Goal: Transaction & Acquisition: Purchase product/service

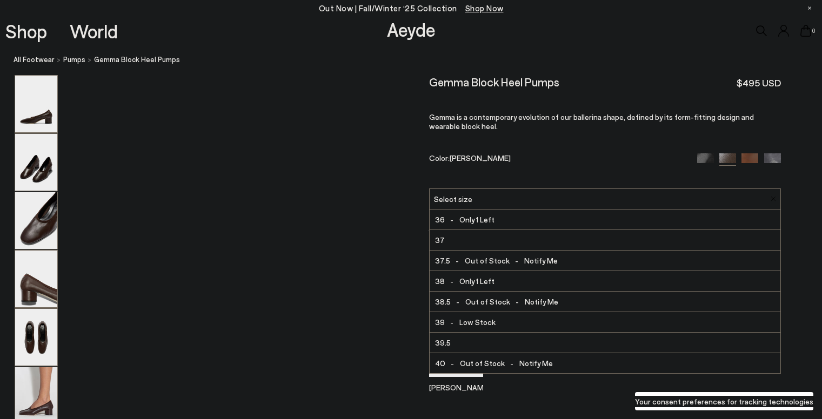
click at [646, 139] on div "Gemma Block Heel Pumps $495 USD [PERSON_NAME] is a contemporary evolution of ou…" at bounding box center [605, 131] width 352 height 113
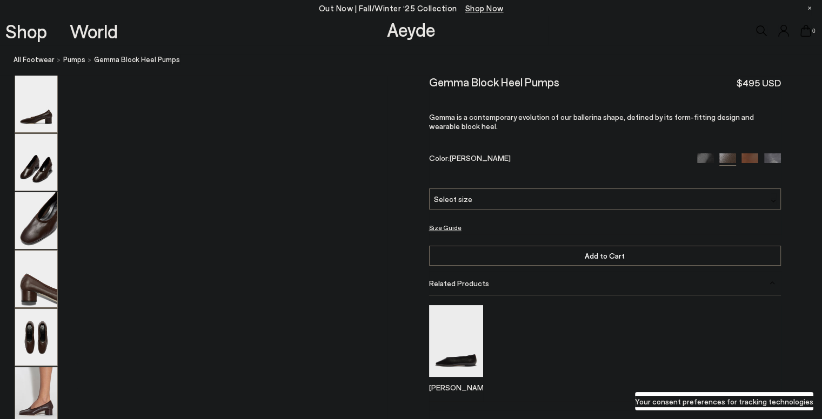
scroll to position [0, 1150]
click at [447, 229] on button "Size Guide" at bounding box center [445, 228] width 32 height 14
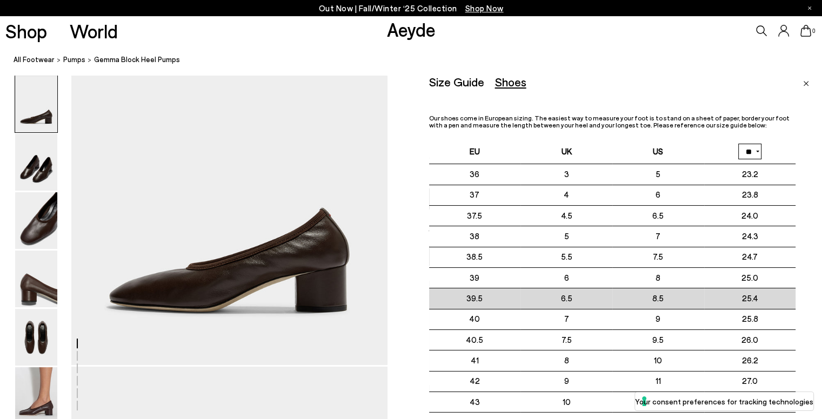
drag, startPoint x: 741, startPoint y: 294, endPoint x: 767, endPoint y: 294, distance: 25.9
click at [767, 294] on td "25.4" at bounding box center [750, 298] width 92 height 21
click at [760, 299] on td "25.4" at bounding box center [750, 298] width 92 height 21
drag, startPoint x: 739, startPoint y: 296, endPoint x: 763, endPoint y: 294, distance: 23.8
click at [763, 294] on td "25.4" at bounding box center [750, 298] width 92 height 21
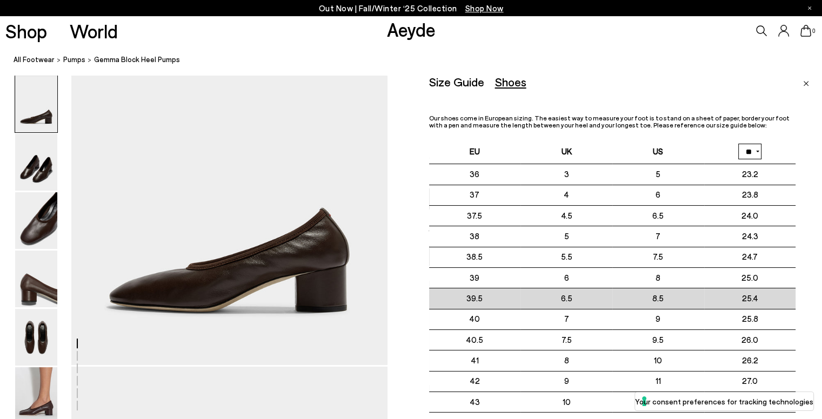
drag, startPoint x: 466, startPoint y: 277, endPoint x: 774, endPoint y: 291, distance: 308.3
click at [774, 291] on tbody "36 3" at bounding box center [612, 319] width 367 height 311
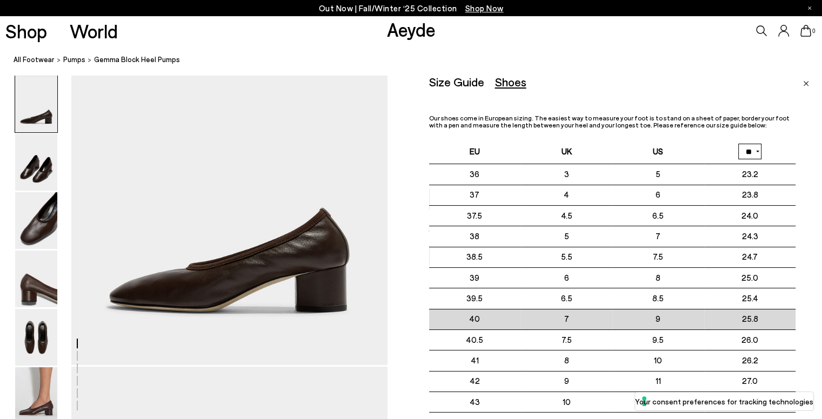
click at [716, 314] on td "25.8" at bounding box center [750, 319] width 92 height 21
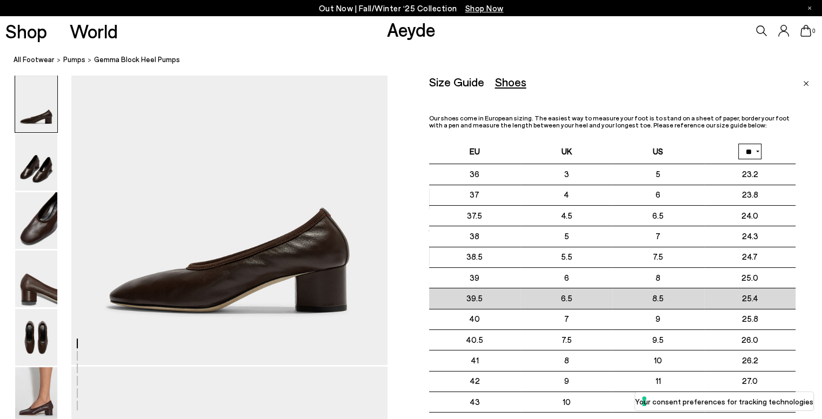
drag, startPoint x: 478, startPoint y: 302, endPoint x: 770, endPoint y: 305, distance: 292.3
click at [770, 305] on tr "39.5 6.5" at bounding box center [612, 298] width 367 height 21
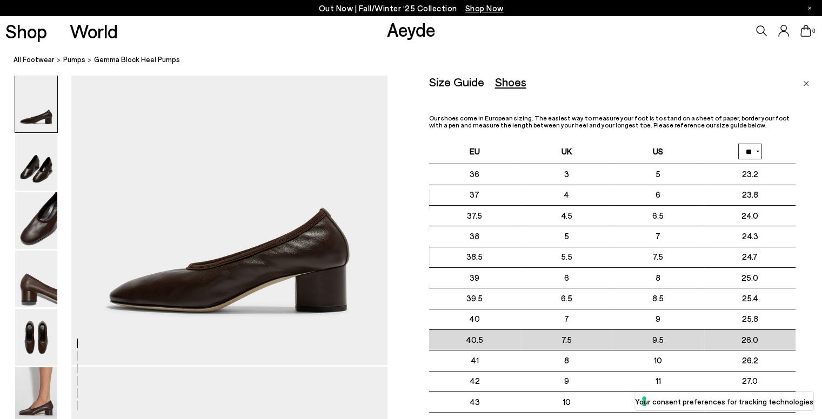
drag, startPoint x: 460, startPoint y: 338, endPoint x: 767, endPoint y: 331, distance: 306.9
click at [767, 331] on tr "40.5 7.5" at bounding box center [612, 340] width 367 height 21
click at [485, 335] on td "40.5" at bounding box center [475, 340] width 92 height 21
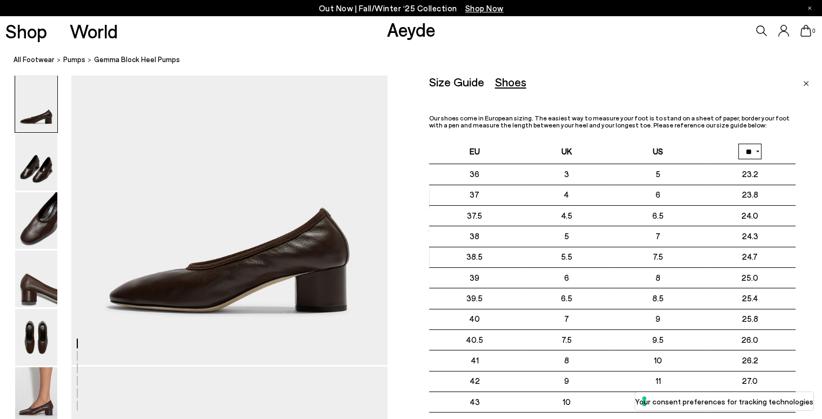
drag, startPoint x: 466, startPoint y: 301, endPoint x: 797, endPoint y: 294, distance: 331.8
click at [797, 294] on div "Size Guide Shoes Belt Our shoes come in European sizing. The easiest way to mea…" at bounding box center [625, 284] width 393 height 419
drag, startPoint x: 586, startPoint y: 119, endPoint x: 769, endPoint y: 117, distance: 183.7
click at [769, 117] on p "Our shoes come in European sizing. The easiest way to measure your foot is to s…" at bounding box center [612, 122] width 367 height 14
drag, startPoint x: 497, startPoint y: 128, endPoint x: 715, endPoint y: 129, distance: 218.3
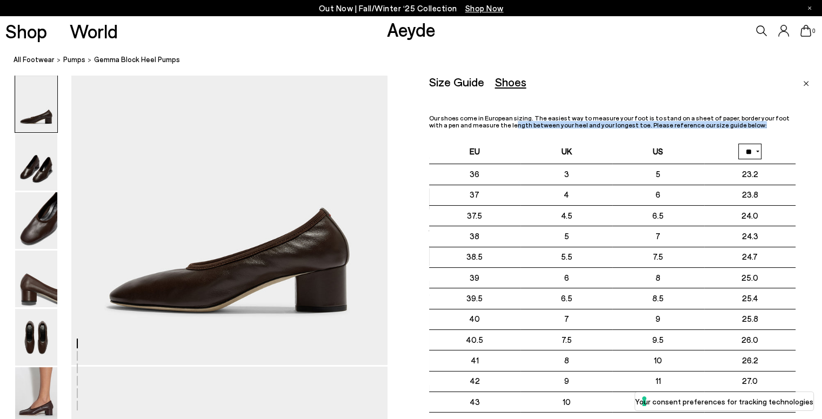
click at [715, 129] on div "Our shoes come in European sizing. The easiest way to measure your foot is to s…" at bounding box center [612, 295] width 367 height 360
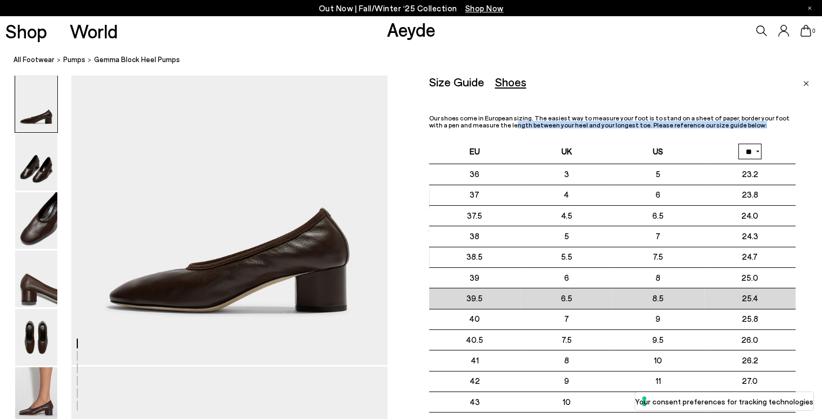
click at [660, 304] on td "8.5" at bounding box center [658, 298] width 92 height 21
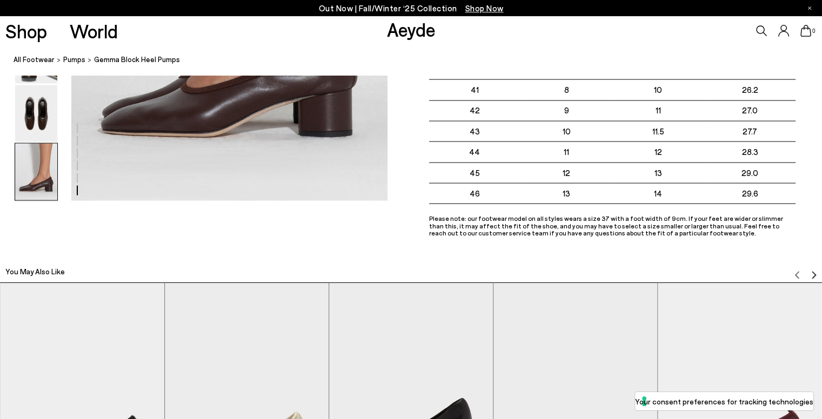
scroll to position [2323, 0]
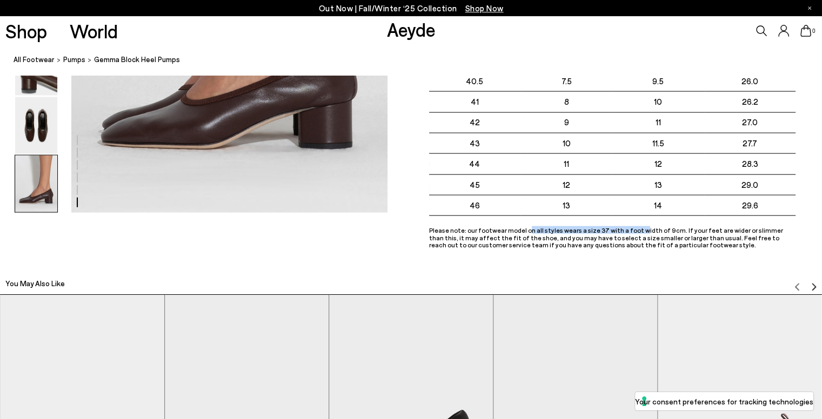
drag, startPoint x: 522, startPoint y: 231, endPoint x: 634, endPoint y: 229, distance: 111.8
click at [631, 228] on p "Please note: our footwear model on all styles wears a size 37 with a foot width…" at bounding box center [612, 238] width 367 height 22
click at [642, 229] on p "Please note: our footwear model on all styles wears a size 37 with a foot width…" at bounding box center [612, 238] width 367 height 22
drag, startPoint x: 672, startPoint y: 227, endPoint x: 736, endPoint y: 230, distance: 64.9
click at [739, 230] on p "Please note: our footwear model on all styles wears a size 37 with a foot width…" at bounding box center [612, 238] width 367 height 22
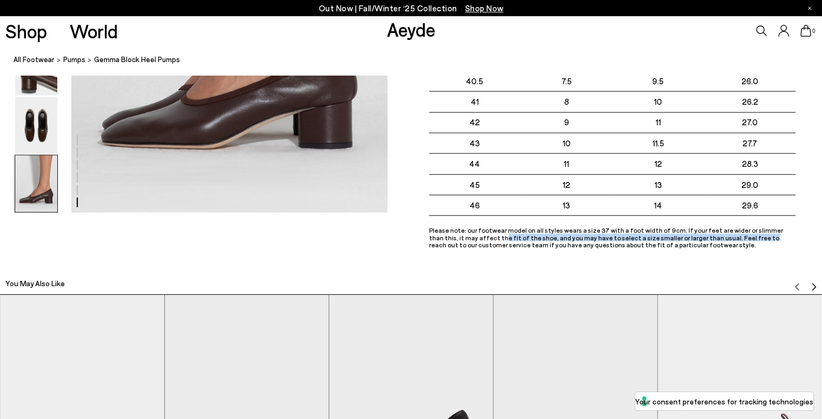
drag, startPoint x: 453, startPoint y: 238, endPoint x: 696, endPoint y: 236, distance: 243.1
click at [696, 236] on p "Please note: our footwear model on all styles wears a size 37 with a foot width…" at bounding box center [612, 238] width 367 height 22
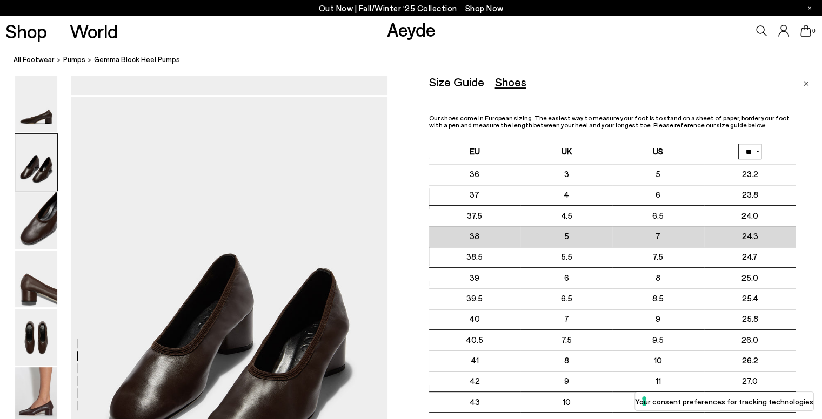
scroll to position [324, 0]
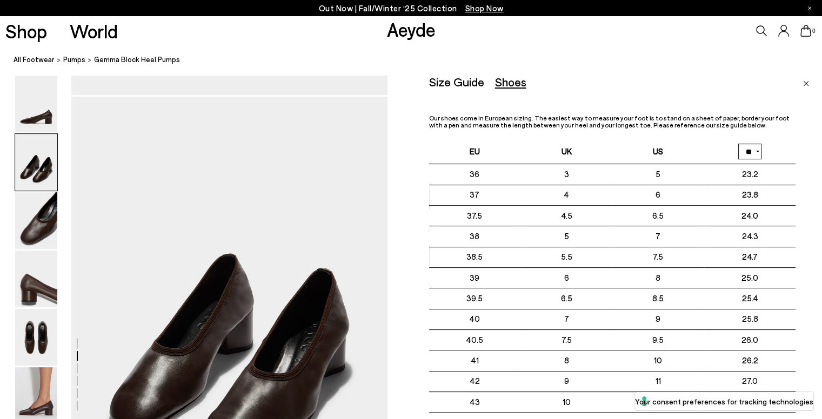
click at [750, 152] on select "** **" at bounding box center [749, 152] width 23 height 16
select select "**"
click at [738, 144] on select "** **" at bounding box center [749, 152] width 23 height 16
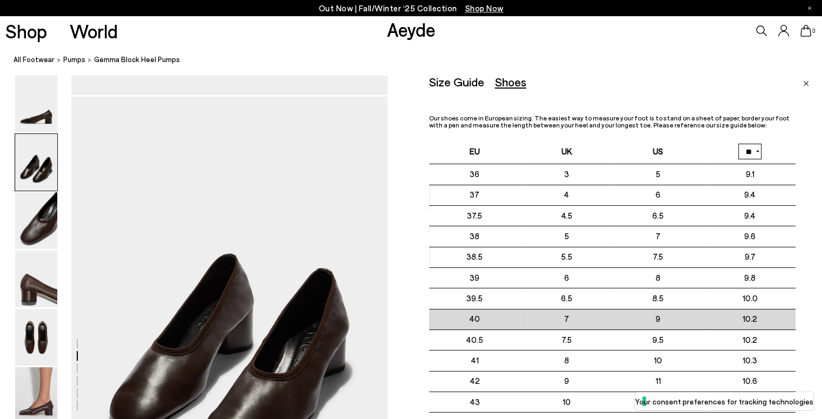
drag, startPoint x: 468, startPoint y: 320, endPoint x: 508, endPoint y: 317, distance: 40.2
click at [508, 317] on td "40" at bounding box center [475, 319] width 92 height 21
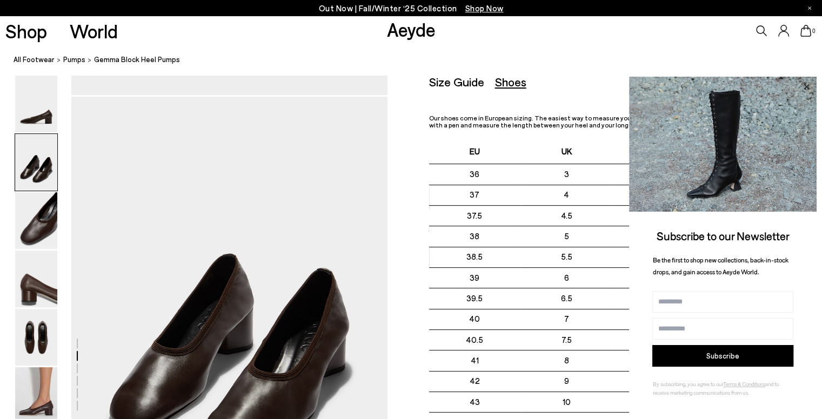
click at [808, 88] on icon at bounding box center [805, 86] width 5 height 5
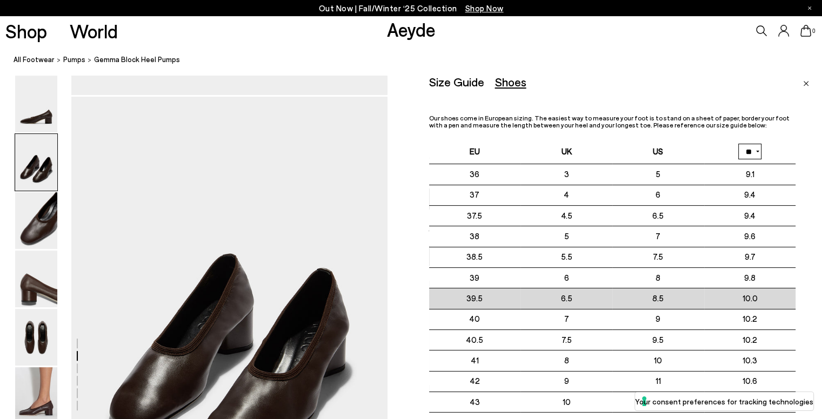
drag, startPoint x: 457, startPoint y: 297, endPoint x: 769, endPoint y: 298, distance: 311.7
click at [769, 298] on tr "39.5 6.5" at bounding box center [612, 298] width 367 height 21
click at [769, 298] on td "10.0" at bounding box center [750, 298] width 92 height 21
drag, startPoint x: 769, startPoint y: 298, endPoint x: 465, endPoint y: 305, distance: 304.2
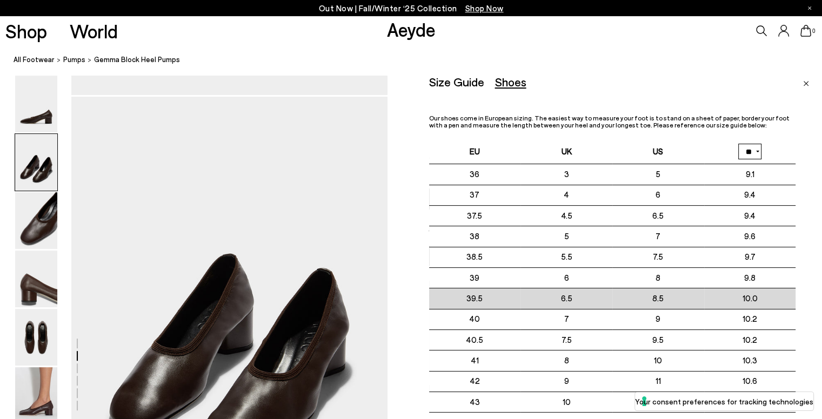
click at [465, 305] on tr "39.5 6.5" at bounding box center [612, 298] width 367 height 21
click at [463, 300] on td "39.5" at bounding box center [475, 298] width 92 height 21
drag, startPoint x: 467, startPoint y: 281, endPoint x: 764, endPoint y: 291, distance: 297.3
click at [764, 291] on tbody "36 3 9.1 9.4 9.4 9.6 9.7 9.8" at bounding box center [612, 319] width 367 height 311
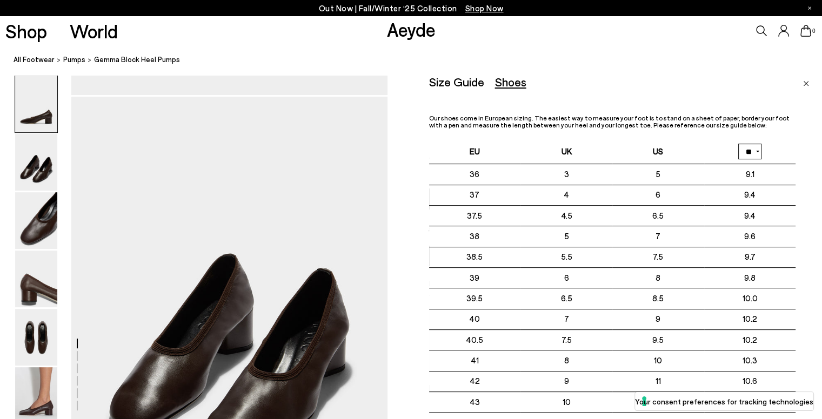
scroll to position [0, 0]
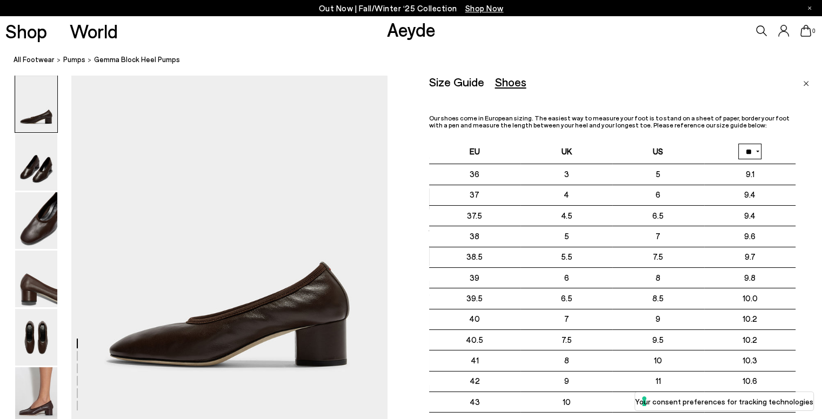
click at [804, 83] on img "Close" at bounding box center [806, 83] width 6 height 5
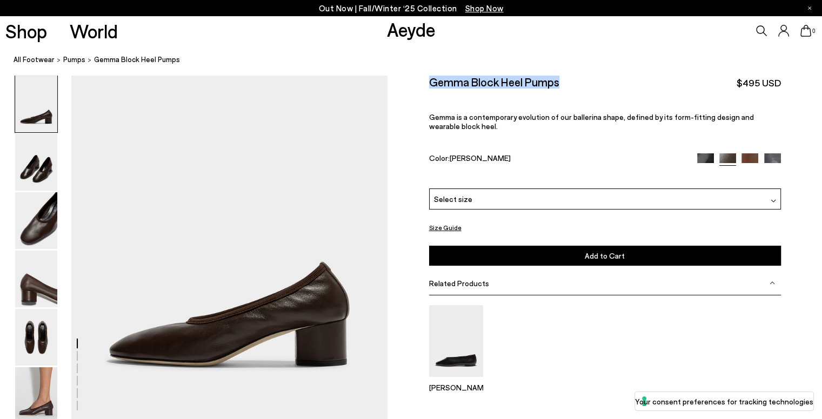
drag, startPoint x: 433, startPoint y: 88, endPoint x: 577, endPoint y: 79, distance: 144.5
click at [577, 79] on div "Gemma Block Heel Pumps $495 USD" at bounding box center [605, 82] width 352 height 15
copy h2 "Gemma Block Heel Pumps"
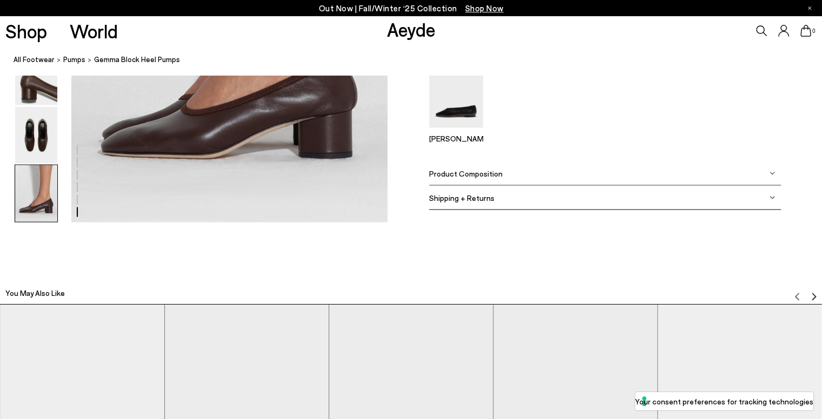
scroll to position [2215, 0]
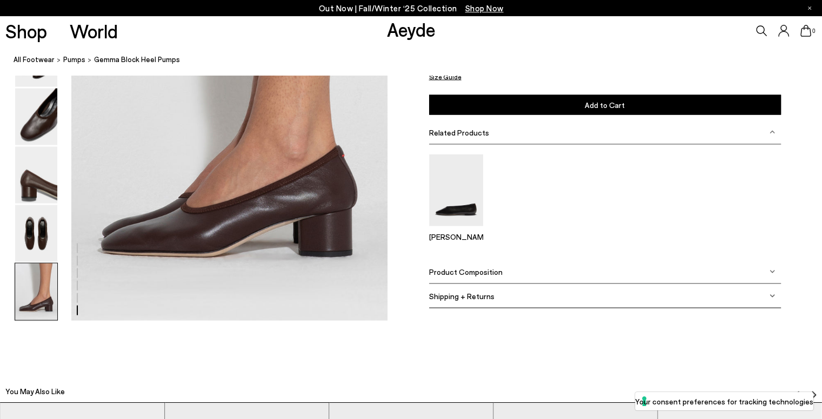
click at [465, 271] on span "Product Composition" at bounding box center [465, 271] width 73 height 9
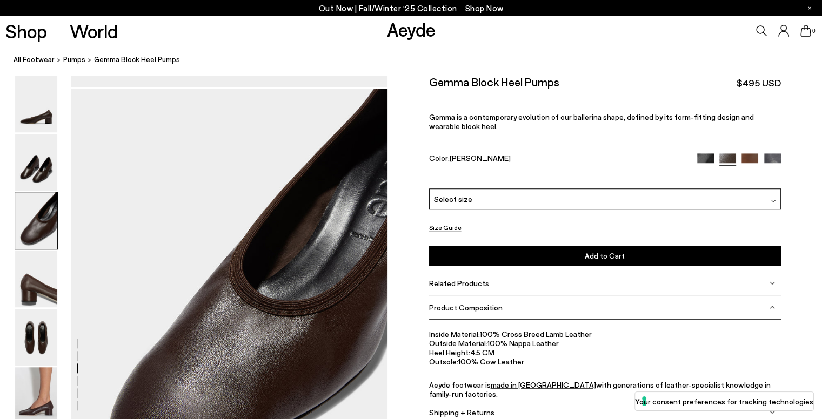
scroll to position [702, 0]
